Goal: Information Seeking & Learning: Learn about a topic

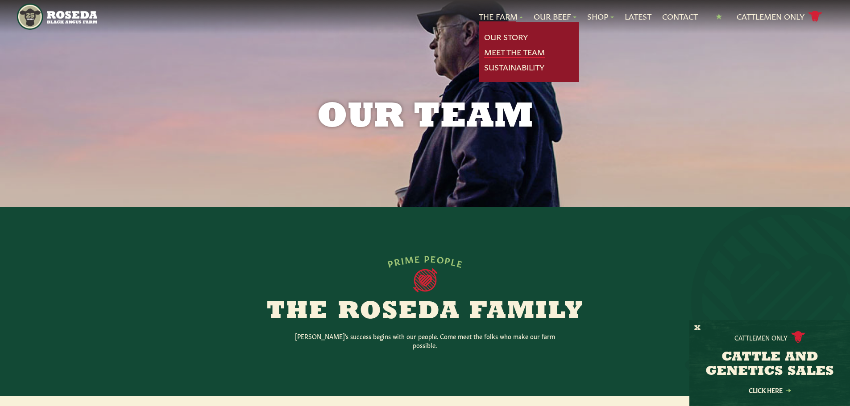
click at [503, 46] on link "Meet The Team" at bounding box center [514, 52] width 61 height 12
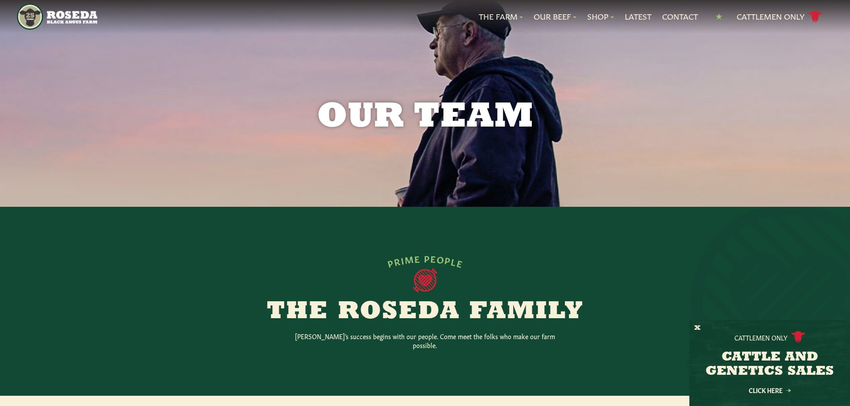
click at [318, 336] on p "[PERSON_NAME]’s success begins with our people. Come meet the folks who make ou…" at bounding box center [424, 341] width 285 height 18
drag, startPoint x: 318, startPoint y: 336, endPoint x: 541, endPoint y: 338, distance: 223.0
click at [539, 339] on p "[PERSON_NAME]’s success begins with our people. Come meet the folks who make ou…" at bounding box center [424, 341] width 285 height 18
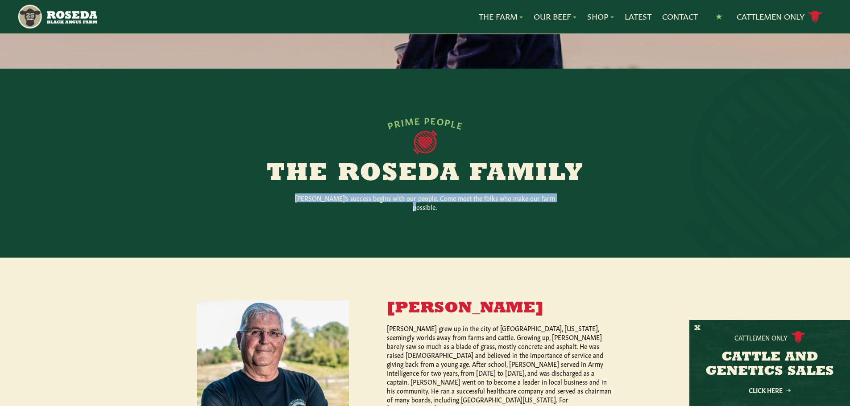
scroll to position [268, 0]
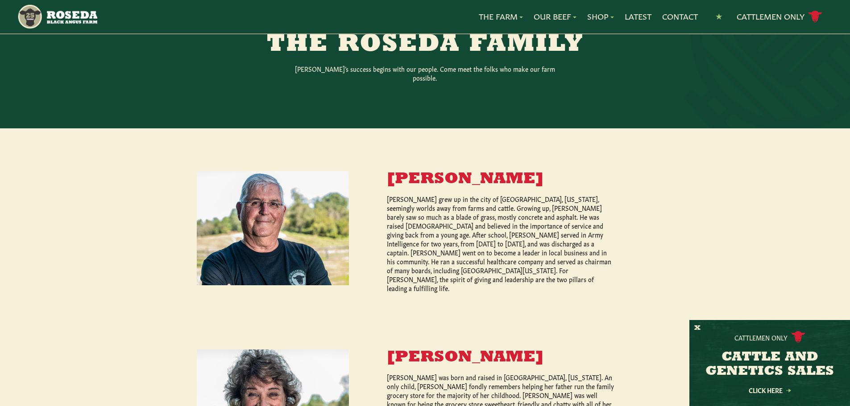
click at [392, 194] on p "[PERSON_NAME] grew up in the city of [GEOGRAPHIC_DATA], [US_STATE], seemingly w…" at bounding box center [501, 243] width 228 height 98
drag, startPoint x: 392, startPoint y: 188, endPoint x: 545, endPoint y: 190, distance: 153.0
click at [545, 194] on p "[PERSON_NAME] grew up in the city of [GEOGRAPHIC_DATA], [US_STATE], seemingly w…" at bounding box center [501, 243] width 228 height 98
click at [411, 388] on p "[PERSON_NAME] was born and raised in [GEOGRAPHIC_DATA], [US_STATE]. An only chi…" at bounding box center [501, 404] width 228 height 62
drag, startPoint x: 411, startPoint y: 388, endPoint x: 517, endPoint y: 388, distance: 105.3
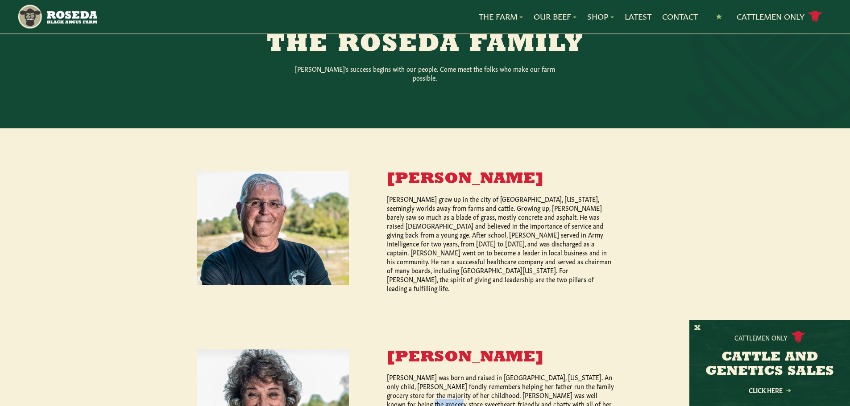
click at [485, 393] on p "[PERSON_NAME] was born and raised in [GEOGRAPHIC_DATA], [US_STATE]. An only chi…" at bounding box center [501, 404] width 228 height 62
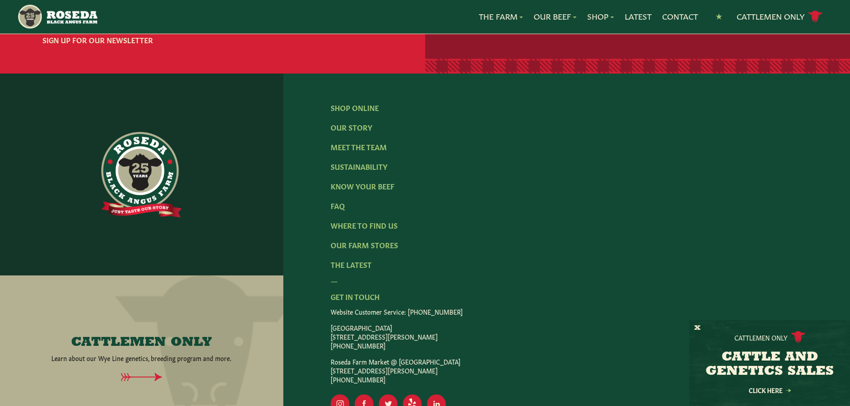
scroll to position [1252, 0]
click at [524, 357] on p "Roseda Farm Market @ [GEOGRAPHIC_DATA] [STREET_ADDRESS] [PHONE_NUMBER]" at bounding box center [567, 370] width 472 height 27
click at [433, 394] on rect "Visit Our LinkedIn Page" at bounding box center [436, 403] width 19 height 19
click at [412, 394] on rect "Visit Our Yelp Page" at bounding box center [412, 403] width 19 height 19
click at [381, 394] on rect "Visit Our Twitter Page" at bounding box center [388, 403] width 19 height 19
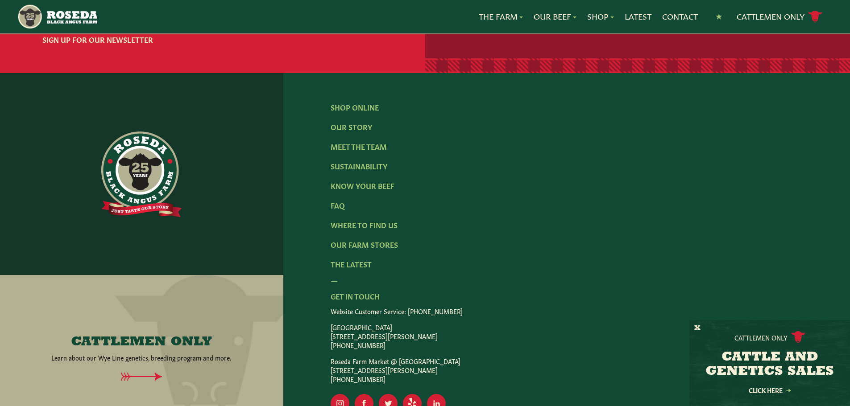
click at [353, 394] on ul "ig Created with Sketch. fb Created with Sketch. [GEOGRAPHIC_DATA]" at bounding box center [567, 403] width 472 height 19
click at [337, 394] on rect "Visit Our Instagram Page" at bounding box center [340, 403] width 19 height 19
click at [362, 394] on rect "Visit Our Facebook Page" at bounding box center [364, 403] width 19 height 19
click at [368, 122] on link "Our Story" at bounding box center [351, 127] width 41 height 10
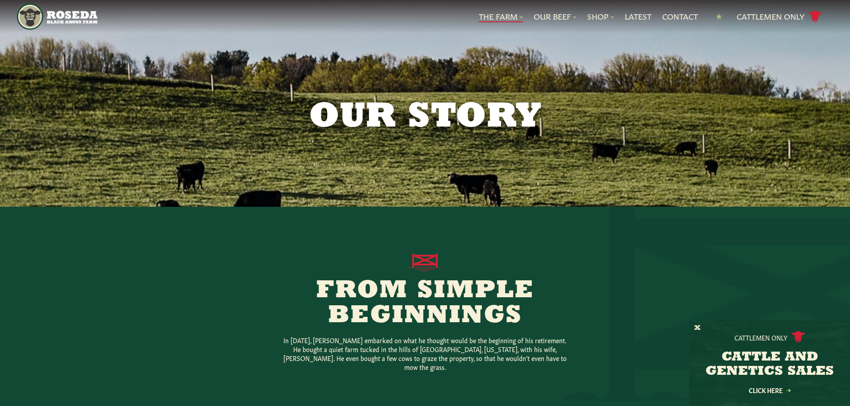
click at [304, 350] on p "In [DATE], [PERSON_NAME] embarked on what he thought would be the beginning of …" at bounding box center [424, 354] width 285 height 36
click at [348, 351] on p "In [DATE], [PERSON_NAME] embarked on what he thought would be the beginning of …" at bounding box center [424, 354] width 285 height 36
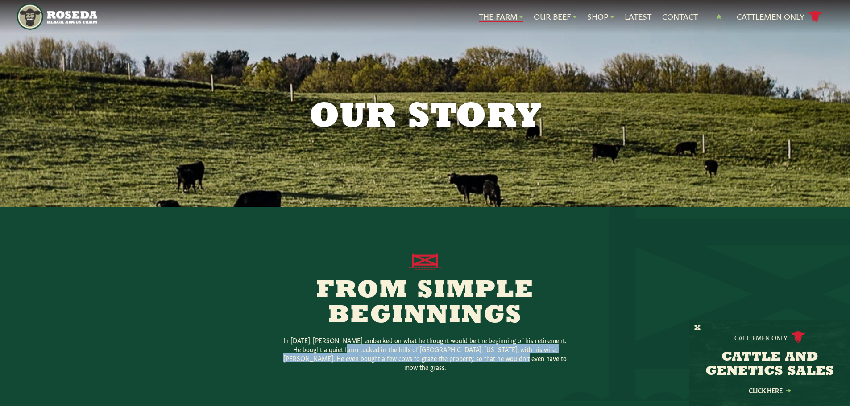
drag, startPoint x: 348, startPoint y: 351, endPoint x: 513, endPoint y: 356, distance: 164.7
click at [513, 356] on p "In [DATE], [PERSON_NAME] embarked on what he thought would be the beginning of …" at bounding box center [424, 354] width 285 height 36
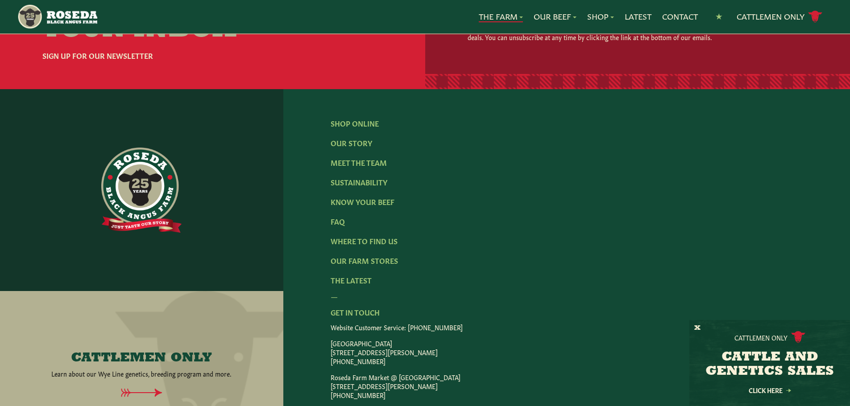
scroll to position [2790, 0]
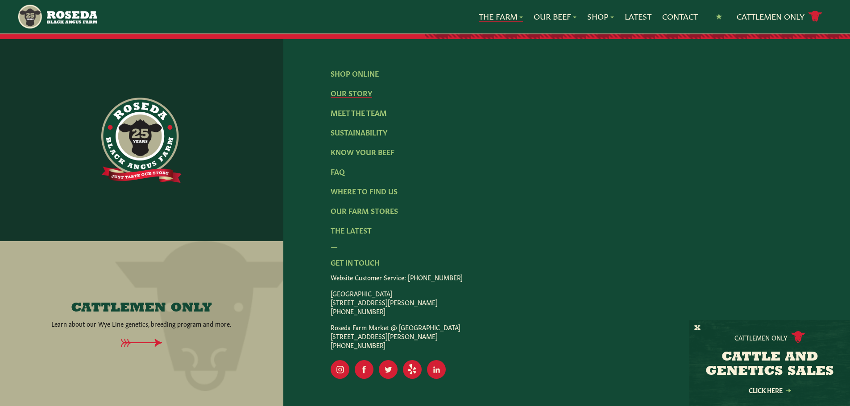
click at [350, 88] on link "Our Story" at bounding box center [351, 93] width 41 height 10
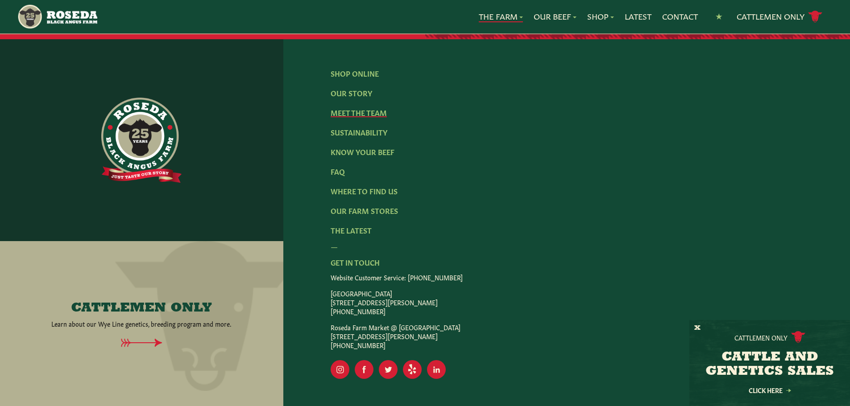
click at [347, 107] on link "Meet The Team" at bounding box center [359, 112] width 56 height 10
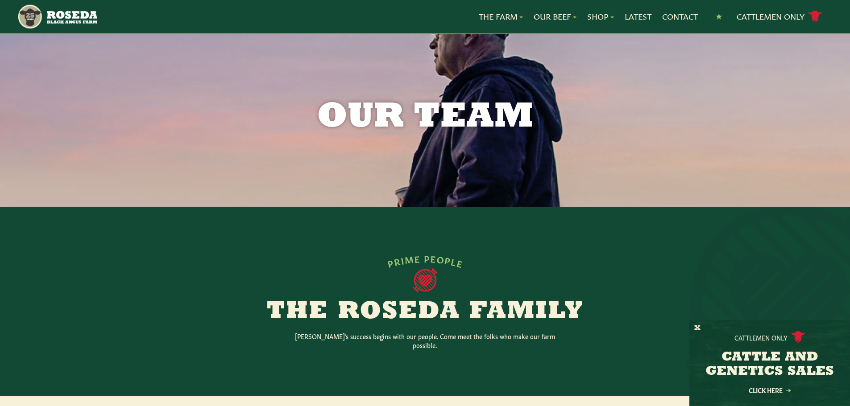
scroll to position [178, 0]
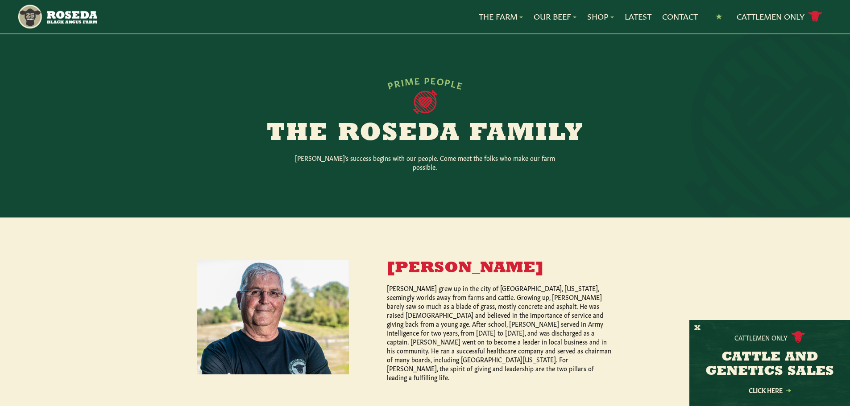
click at [407, 342] on p "[PERSON_NAME] grew up in the city of [GEOGRAPHIC_DATA], [US_STATE], seemingly w…" at bounding box center [501, 333] width 228 height 98
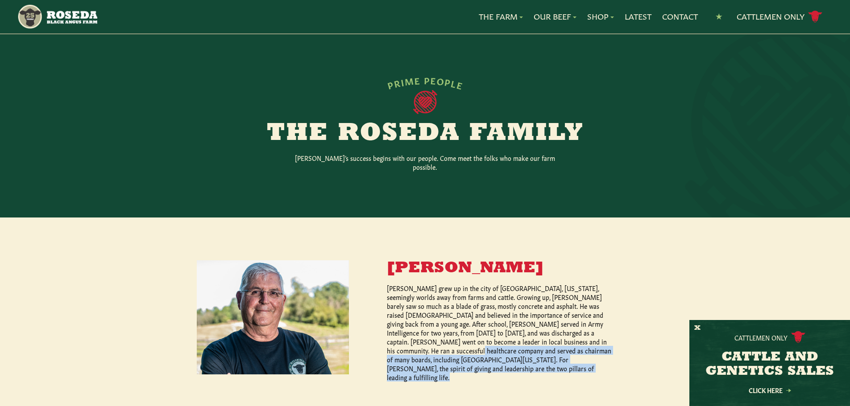
drag, startPoint x: 407, startPoint y: 342, endPoint x: 525, endPoint y: 347, distance: 117.4
click at [525, 347] on p "[PERSON_NAME] grew up in the city of [GEOGRAPHIC_DATA], [US_STATE], seemingly w…" at bounding box center [501, 333] width 228 height 98
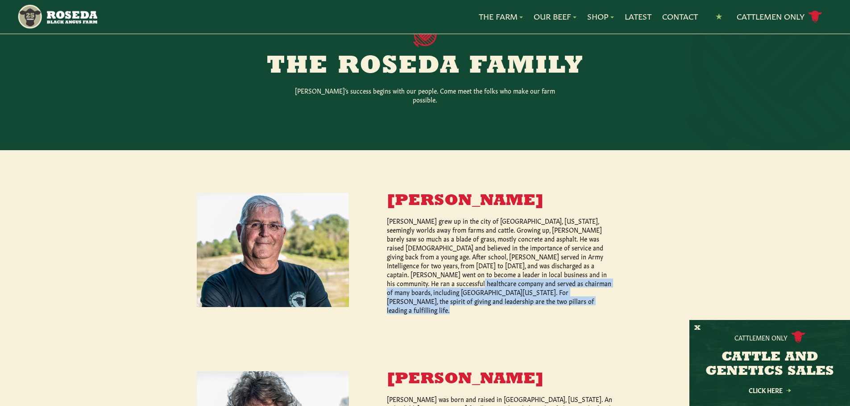
scroll to position [268, 0]
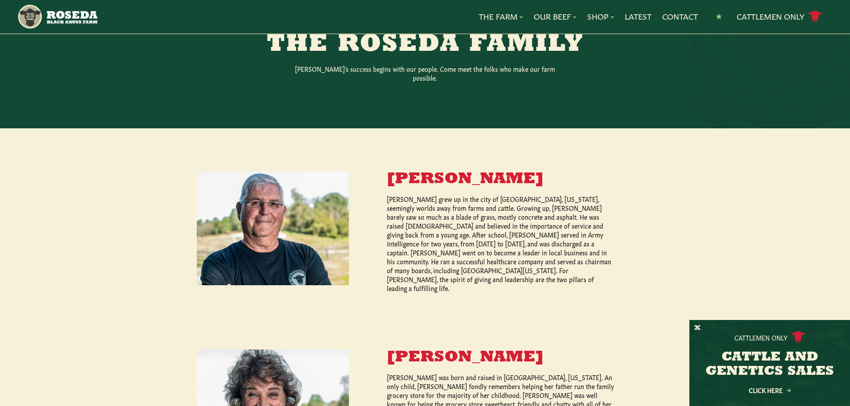
click at [394, 373] on p "[PERSON_NAME] was born and raised in [GEOGRAPHIC_DATA], [US_STATE]. An only chi…" at bounding box center [501, 404] width 228 height 62
drag, startPoint x: 394, startPoint y: 363, endPoint x: 463, endPoint y: 367, distance: 68.8
click at [419, 373] on p "[PERSON_NAME] was born and raised in [GEOGRAPHIC_DATA], [US_STATE]. An only chi…" at bounding box center [501, 404] width 228 height 62
click at [389, 373] on p "[PERSON_NAME] was born and raised in [GEOGRAPHIC_DATA], [US_STATE]. An only chi…" at bounding box center [501, 404] width 228 height 62
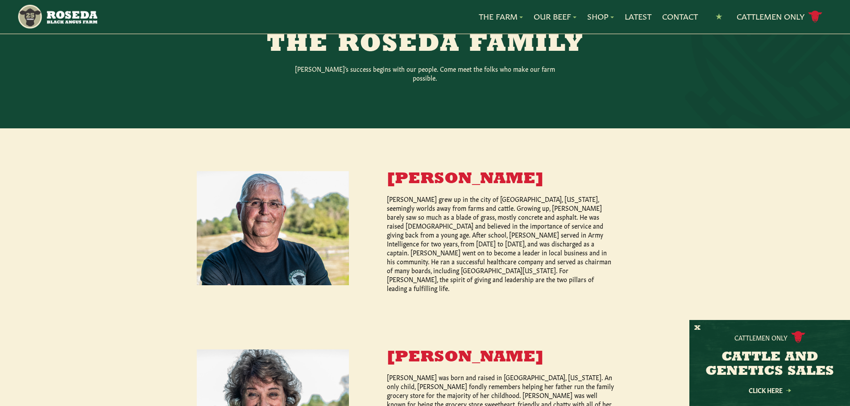
click at [429, 373] on p "[PERSON_NAME] was born and raised in [GEOGRAPHIC_DATA], [US_STATE]. An only chi…" at bounding box center [501, 404] width 228 height 62
click at [447, 373] on p "[PERSON_NAME] was born and raised in [GEOGRAPHIC_DATA], [US_STATE]. An only chi…" at bounding box center [501, 404] width 228 height 62
drag, startPoint x: 447, startPoint y: 372, endPoint x: 562, endPoint y: 374, distance: 114.6
click at [562, 374] on p "[PERSON_NAME] was born and raised in [GEOGRAPHIC_DATA], [US_STATE]. An only chi…" at bounding box center [501, 404] width 228 height 62
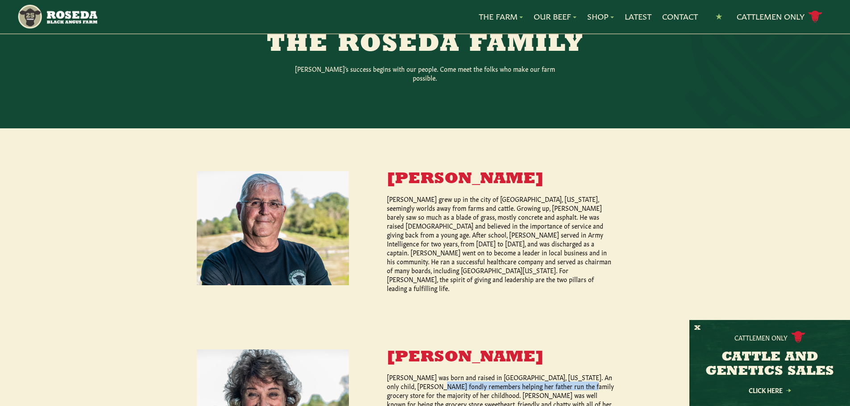
scroll to position [357, 0]
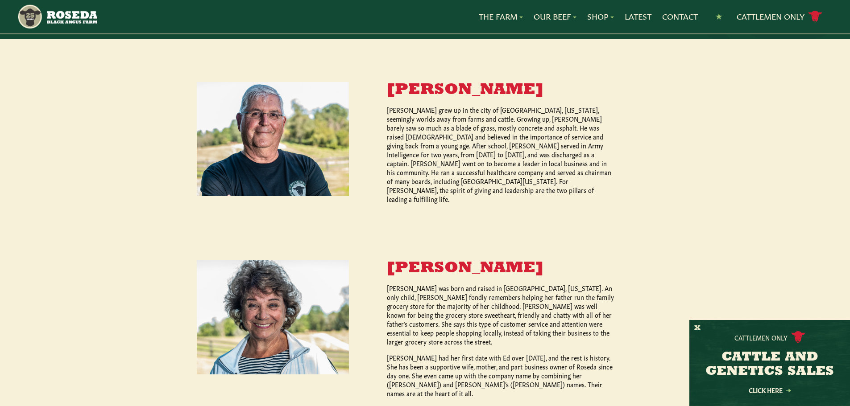
click at [407, 306] on p "[PERSON_NAME] was born and raised in [GEOGRAPHIC_DATA], [US_STATE]. An only chi…" at bounding box center [501, 315] width 228 height 62
click at [397, 353] on p "[PERSON_NAME] had her first date with Ed over [DATE], and the rest is history. …" at bounding box center [501, 375] width 228 height 45
drag, startPoint x: 397, startPoint y: 344, endPoint x: 422, endPoint y: 345, distance: 24.1
click at [422, 353] on p "[PERSON_NAME] had her first date with Ed over [DATE], and the rest is history. …" at bounding box center [501, 375] width 228 height 45
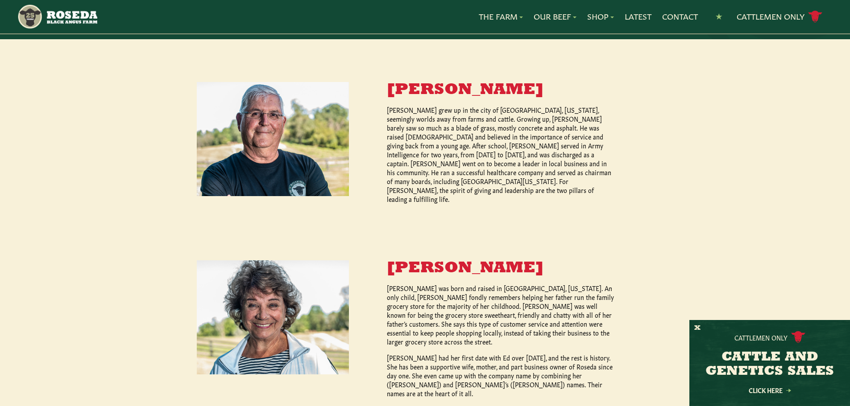
click at [474, 353] on p "[PERSON_NAME] had her first date with Ed over [DATE], and the rest is history. …" at bounding box center [501, 375] width 228 height 45
drag, startPoint x: 474, startPoint y: 345, endPoint x: 544, endPoint y: 346, distance: 70.5
click at [544, 353] on p "[PERSON_NAME] had her first date with Ed over [DATE], and the rest is history. …" at bounding box center [501, 375] width 228 height 45
click at [479, 357] on p "[PERSON_NAME] had her first date with Ed over [DATE], and the rest is history. …" at bounding box center [501, 375] width 228 height 45
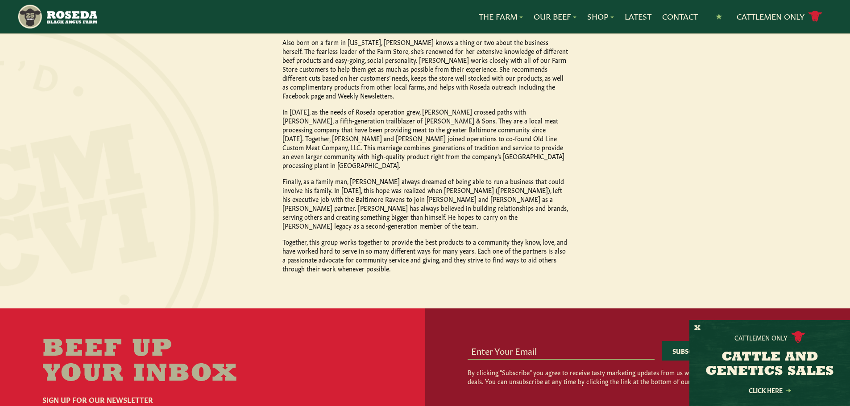
scroll to position [803, 0]
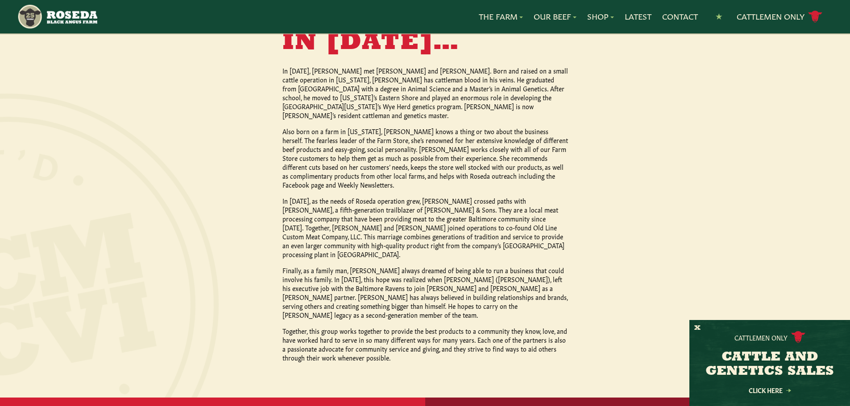
click at [353, 327] on p "Together, this group works together to provide the best products to a community…" at bounding box center [424, 345] width 285 height 36
drag, startPoint x: 353, startPoint y: 272, endPoint x: 474, endPoint y: 273, distance: 121.3
click at [474, 327] on p "Together, this group works together to provide the best products to a community…" at bounding box center [424, 345] width 285 height 36
click at [486, 327] on p "Together, this group works together to provide the best products to a community…" at bounding box center [424, 345] width 285 height 36
drag, startPoint x: 486, startPoint y: 270, endPoint x: 545, endPoint y: 271, distance: 59.3
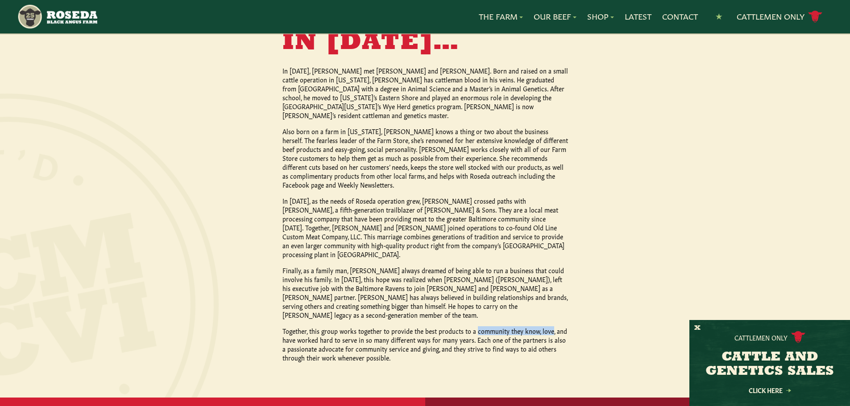
click at [545, 327] on p "Together, this group works together to provide the best products to a community…" at bounding box center [424, 345] width 285 height 36
click at [292, 327] on p "Together, this group works together to provide the best products to a community…" at bounding box center [424, 345] width 285 height 36
drag, startPoint x: 292, startPoint y: 282, endPoint x: 395, endPoint y: 283, distance: 103.5
click at [395, 327] on p "Together, this group works together to provide the best products to a community…" at bounding box center [424, 345] width 285 height 36
click at [440, 327] on p "Together, this group works together to provide the best products to a community…" at bounding box center [424, 345] width 285 height 36
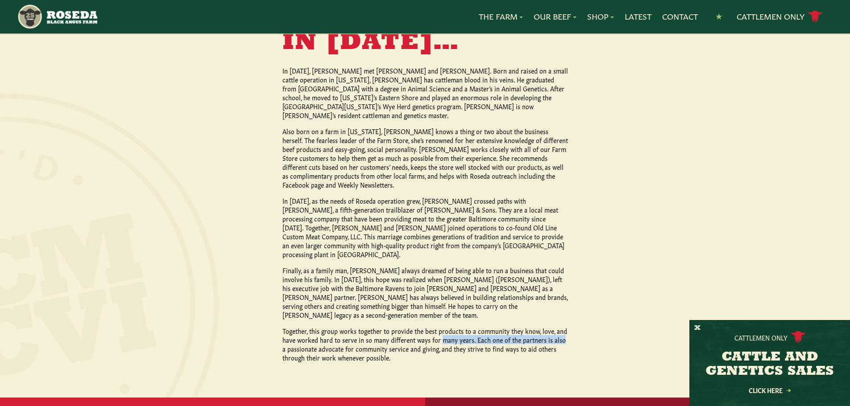
drag, startPoint x: 440, startPoint y: 281, endPoint x: 547, endPoint y: 283, distance: 107.5
click at [547, 327] on p "Together, this group works together to provide the best products to a community…" at bounding box center [424, 345] width 285 height 36
click at [291, 327] on p "Together, this group works together to provide the best products to a community…" at bounding box center [424, 345] width 285 height 36
drag, startPoint x: 291, startPoint y: 291, endPoint x: 458, endPoint y: 289, distance: 167.3
click at [458, 327] on p "Together, this group works together to provide the best products to a community…" at bounding box center [424, 345] width 285 height 36
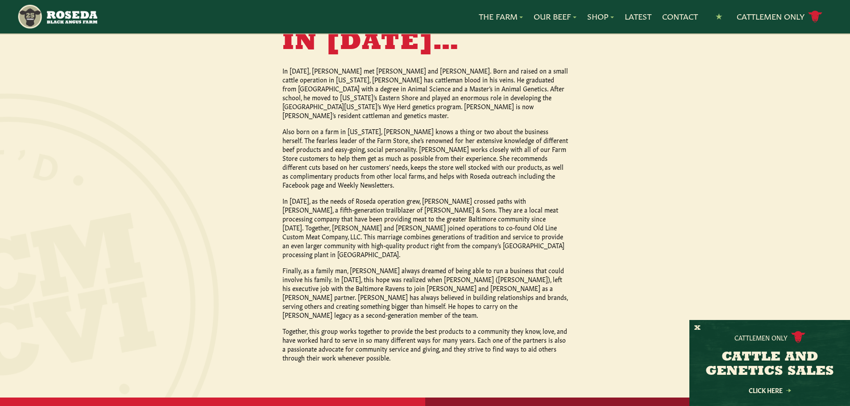
click at [273, 298] on div at bounding box center [331, 218] width 935 height 443
click at [312, 327] on p "Together, this group works together to provide the best products to a community…" at bounding box center [424, 345] width 285 height 36
drag, startPoint x: 312, startPoint y: 299, endPoint x: 372, endPoint y: 298, distance: 59.8
click at [372, 327] on p "Together, this group works together to provide the best products to a community…" at bounding box center [424, 345] width 285 height 36
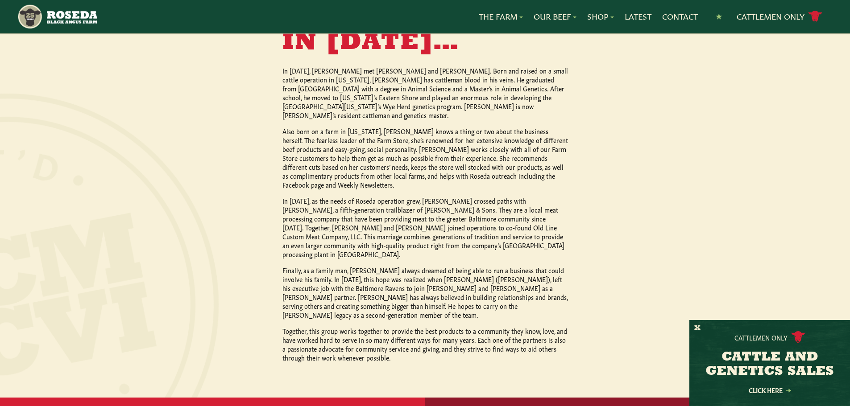
click at [288, 266] on p "Finally, as a family man, [PERSON_NAME] always dreamed of being able to run a b…" at bounding box center [424, 293] width 285 height 54
click at [322, 266] on p "Finally, as a family man, [PERSON_NAME] always dreamed of being able to run a b…" at bounding box center [424, 293] width 285 height 54
click at [375, 266] on p "Finally, as a family man, [PERSON_NAME] always dreamed of being able to run a b…" at bounding box center [424, 293] width 285 height 54
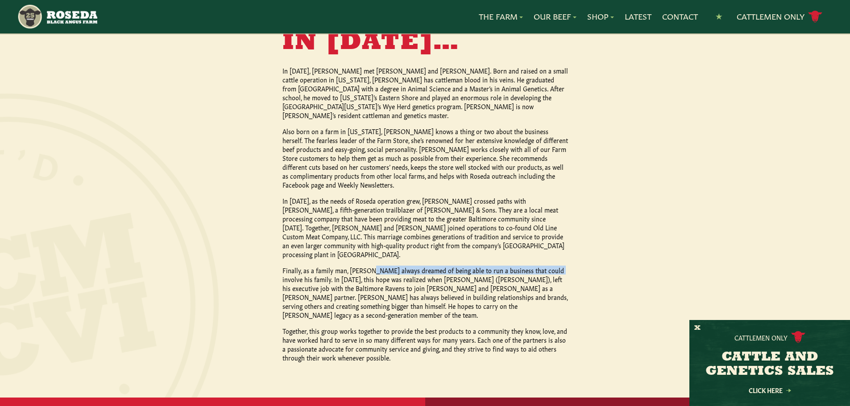
drag, startPoint x: 375, startPoint y: 220, endPoint x: 538, endPoint y: 220, distance: 163.7
click at [538, 266] on p "Finally, as a family man, [PERSON_NAME] always dreamed of being able to run a b…" at bounding box center [424, 293] width 285 height 54
click at [316, 266] on p "Finally, as a family man, [PERSON_NAME] always dreamed of being able to run a b…" at bounding box center [424, 293] width 285 height 54
drag, startPoint x: 316, startPoint y: 228, endPoint x: 387, endPoint y: 229, distance: 70.9
click at [362, 266] on p "Finally, as a family man, [PERSON_NAME] always dreamed of being able to run a b…" at bounding box center [424, 293] width 285 height 54
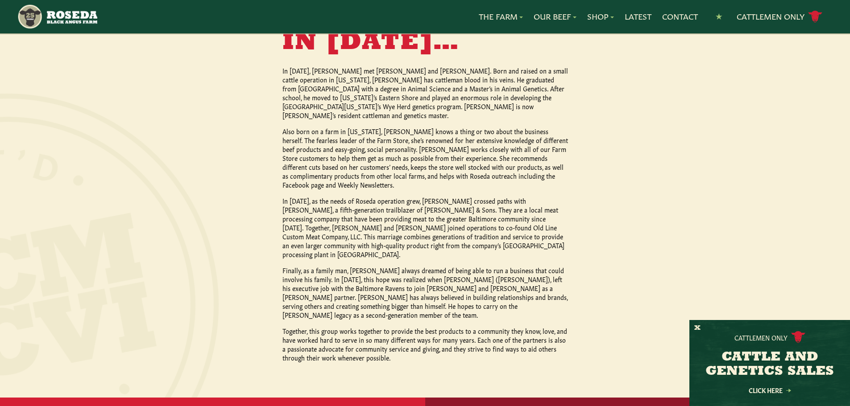
click at [390, 266] on p "Finally, as a family man, [PERSON_NAME] always dreamed of being able to run a b…" at bounding box center [424, 293] width 285 height 54
drag, startPoint x: 390, startPoint y: 230, endPoint x: 443, endPoint y: 228, distance: 53.1
click at [443, 266] on p "Finally, as a family man, [PERSON_NAME] always dreamed of being able to run a b…" at bounding box center [424, 293] width 285 height 54
click at [491, 266] on p "Finally, as a family man, [PERSON_NAME] always dreamed of being able to run a b…" at bounding box center [424, 293] width 285 height 54
drag, startPoint x: 491, startPoint y: 231, endPoint x: 559, endPoint y: 231, distance: 67.8
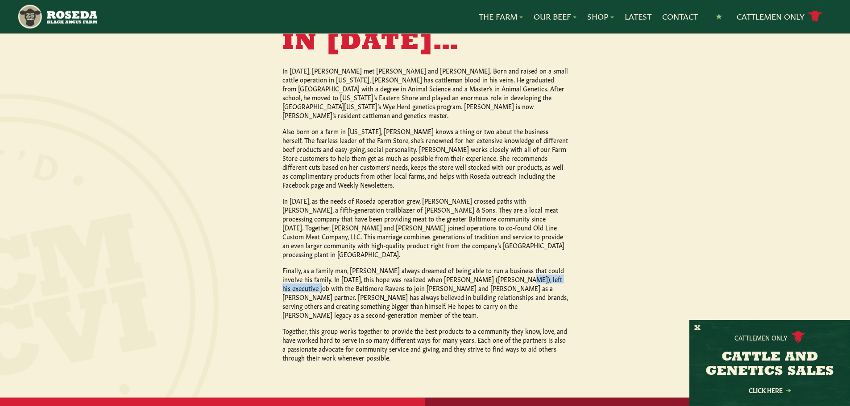
click at [559, 266] on p "Finally, as a family man, [PERSON_NAME] always dreamed of being able to run a b…" at bounding box center [424, 293] width 285 height 54
click at [296, 266] on p "Finally, as a family man, [PERSON_NAME] always dreamed of being able to run a b…" at bounding box center [424, 293] width 285 height 54
click at [347, 266] on p "Finally, as a family man, [PERSON_NAME] always dreamed of being able to run a b…" at bounding box center [424, 293] width 285 height 54
drag, startPoint x: 347, startPoint y: 239, endPoint x: 393, endPoint y: 239, distance: 45.5
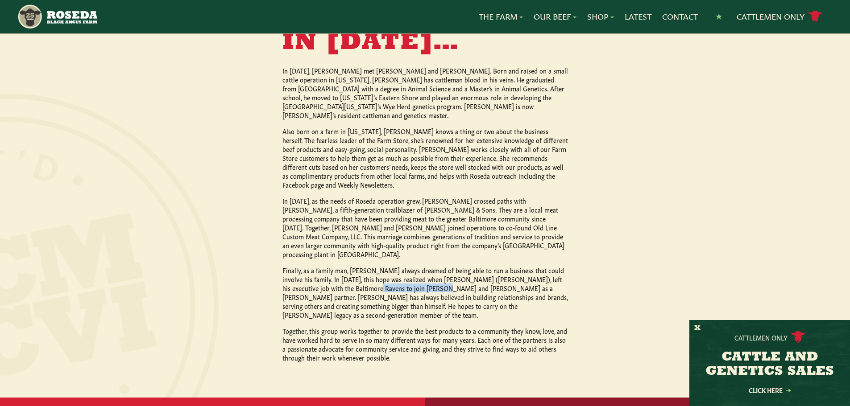
click at [393, 266] on p "Finally, as a family man, [PERSON_NAME] always dreamed of being able to run a b…" at bounding box center [424, 293] width 285 height 54
click at [435, 266] on p "Finally, as a family man, [PERSON_NAME] always dreamed of being able to run a b…" at bounding box center [424, 293] width 285 height 54
drag, startPoint x: 435, startPoint y: 240, endPoint x: 450, endPoint y: 239, distance: 14.3
click at [450, 266] on p "Finally, as a family man, [PERSON_NAME] always dreamed of being able to run a b…" at bounding box center [424, 293] width 285 height 54
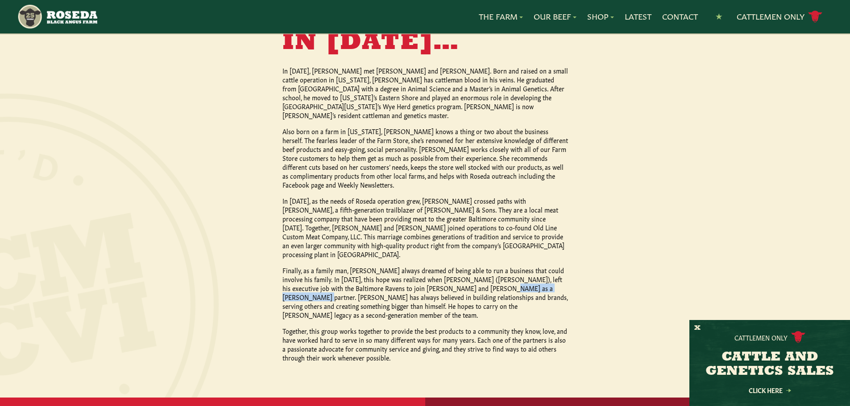
drag, startPoint x: 450, startPoint y: 239, endPoint x: 516, endPoint y: 238, distance: 65.6
click at [516, 266] on p "Finally, as a family man, [PERSON_NAME] always dreamed of being able to run a b…" at bounding box center [424, 293] width 285 height 54
click at [297, 266] on p "Finally, as a family man, [PERSON_NAME] always dreamed of being able to run a b…" at bounding box center [424, 293] width 285 height 54
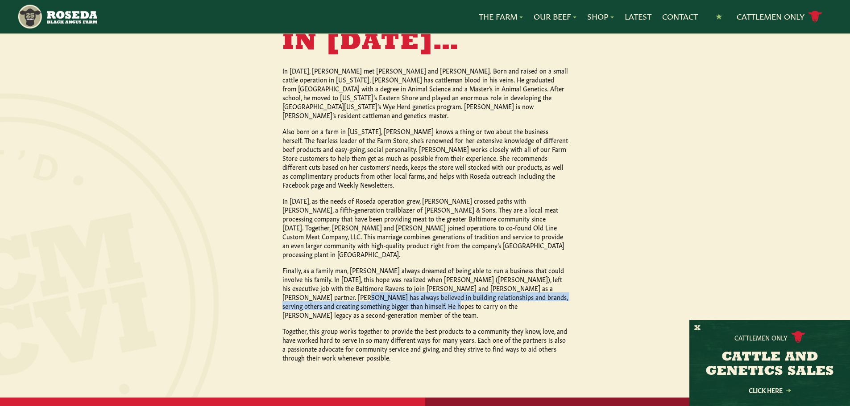
drag, startPoint x: 297, startPoint y: 244, endPoint x: 355, endPoint y: 251, distance: 58.8
click at [355, 266] on p "Finally, as a family man, [PERSON_NAME] always dreamed of being able to run a b…" at bounding box center [424, 293] width 285 height 54
click at [402, 266] on p "Finally, as a family man, [PERSON_NAME] always dreamed of being able to run a b…" at bounding box center [424, 293] width 285 height 54
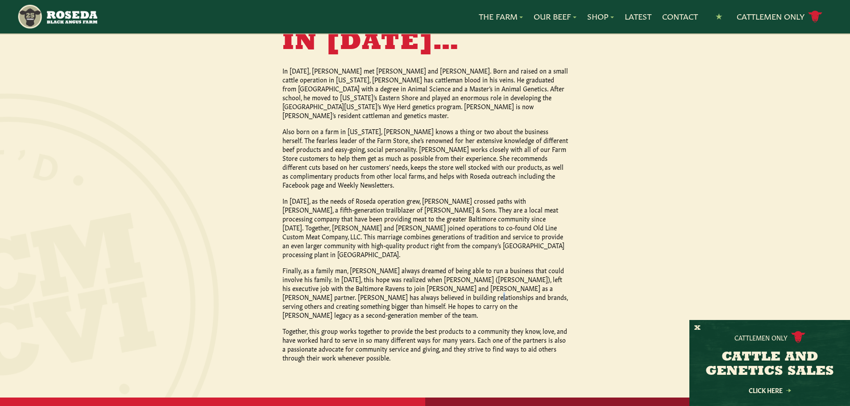
click at [402, 266] on p "Finally, as a family man, [PERSON_NAME] always dreamed of being able to run a b…" at bounding box center [424, 293] width 285 height 54
click at [485, 266] on p "Finally, as a family man, [PERSON_NAME] always dreamed of being able to run a b…" at bounding box center [424, 293] width 285 height 54
click at [300, 266] on p "Finally, as a family man, [PERSON_NAME] always dreamed of being able to run a b…" at bounding box center [424, 293] width 285 height 54
drag, startPoint x: 300, startPoint y: 255, endPoint x: 313, endPoint y: 256, distance: 13.4
click at [313, 266] on p "Finally, as a family man, [PERSON_NAME] always dreamed of being able to run a b…" at bounding box center [424, 293] width 285 height 54
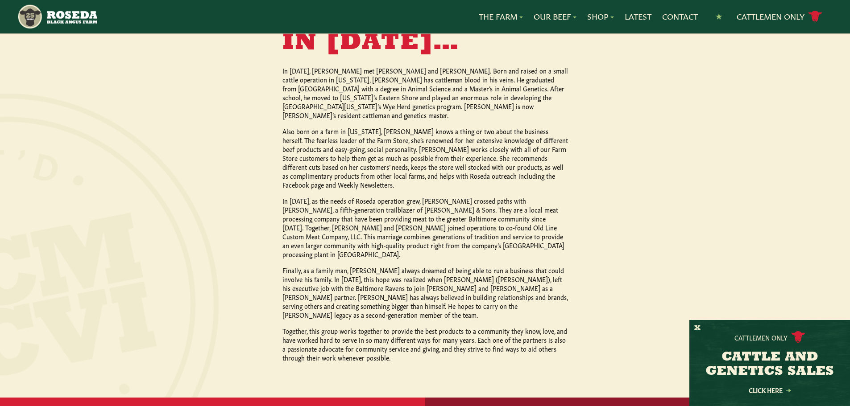
click at [328, 266] on p "Finally, as a family man, [PERSON_NAME] always dreamed of being able to run a b…" at bounding box center [424, 293] width 285 height 54
drag, startPoint x: 328, startPoint y: 255, endPoint x: 370, endPoint y: 256, distance: 42.4
click at [370, 266] on p "Finally, as a family man, [PERSON_NAME] always dreamed of being able to run a b…" at bounding box center [424, 293] width 285 height 54
drag, startPoint x: 370, startPoint y: 256, endPoint x: 427, endPoint y: 256, distance: 57.1
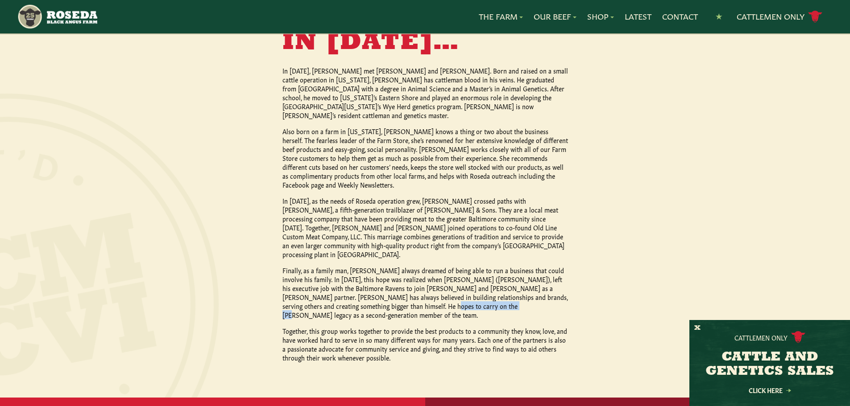
click at [427, 266] on p "Finally, as a family man, [PERSON_NAME] always dreamed of being able to run a b…" at bounding box center [424, 293] width 285 height 54
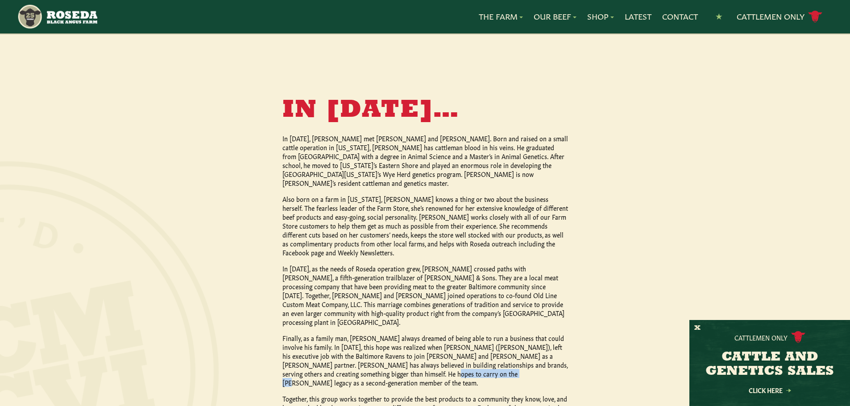
scroll to position [714, 0]
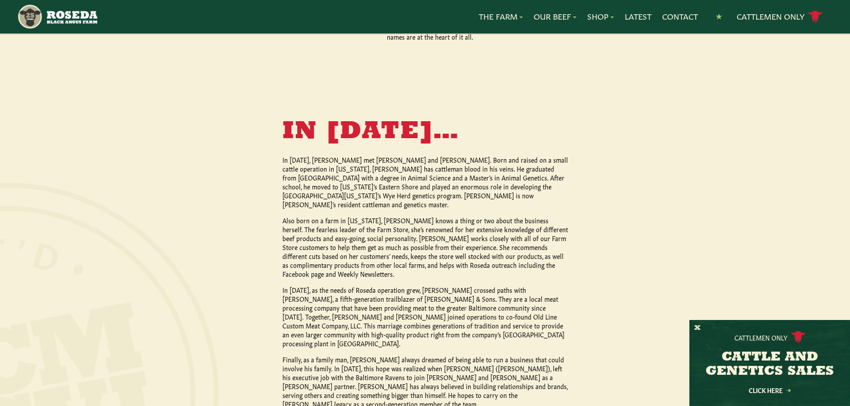
click at [427, 285] on p "In [DATE], as the needs of Roseda operation grew, [PERSON_NAME] crossed paths w…" at bounding box center [424, 316] width 285 height 62
click at [397, 216] on p "Also born on a farm in [US_STATE], [PERSON_NAME] knows a thing or two about the…" at bounding box center [424, 247] width 285 height 62
click at [453, 216] on p "Also born on a farm in [US_STATE], [PERSON_NAME] knows a thing or two about the…" at bounding box center [424, 247] width 285 height 62
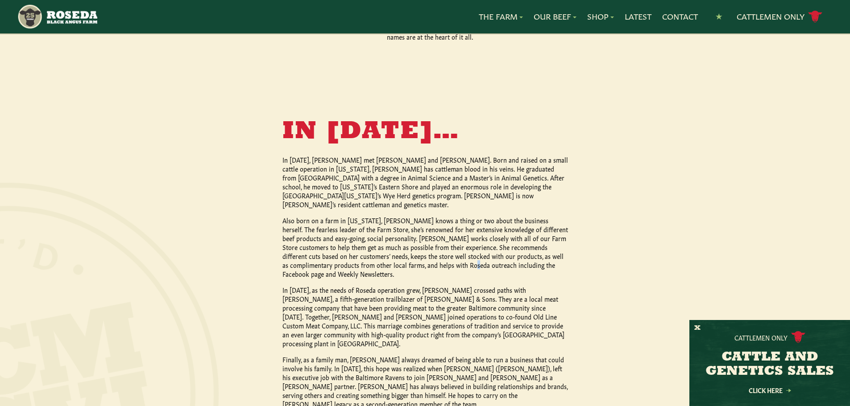
click at [411, 228] on p "Also born on a farm in [US_STATE], [PERSON_NAME] knows a thing or two about the…" at bounding box center [424, 247] width 285 height 62
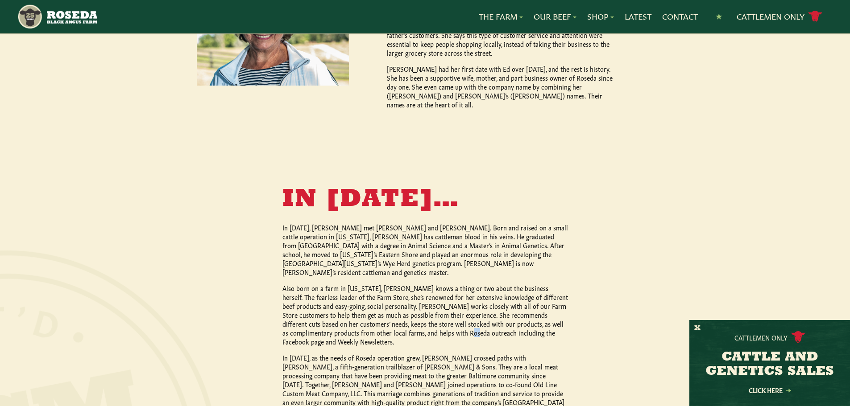
scroll to position [624, 0]
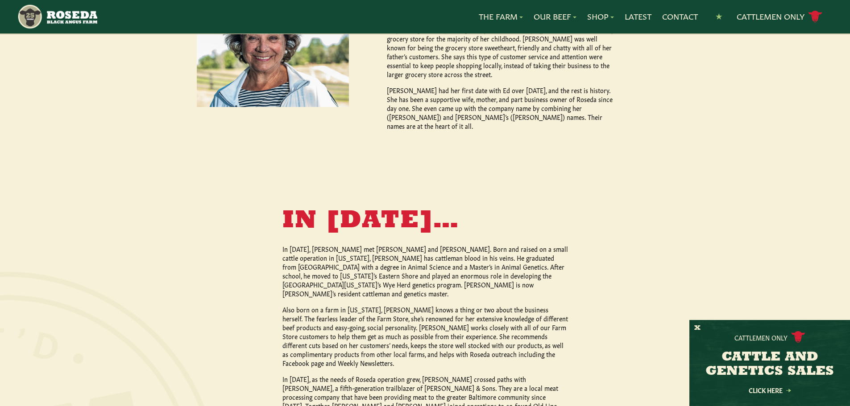
click at [386, 305] on p "Also born on a farm in [US_STATE], [PERSON_NAME] knows a thing or two about the…" at bounding box center [424, 336] width 285 height 62
click at [340, 375] on p "In [DATE], as the needs of Roseda operation grew, [PERSON_NAME] crossed paths w…" at bounding box center [424, 406] width 285 height 62
